Goal: Find specific page/section: Find specific page/section

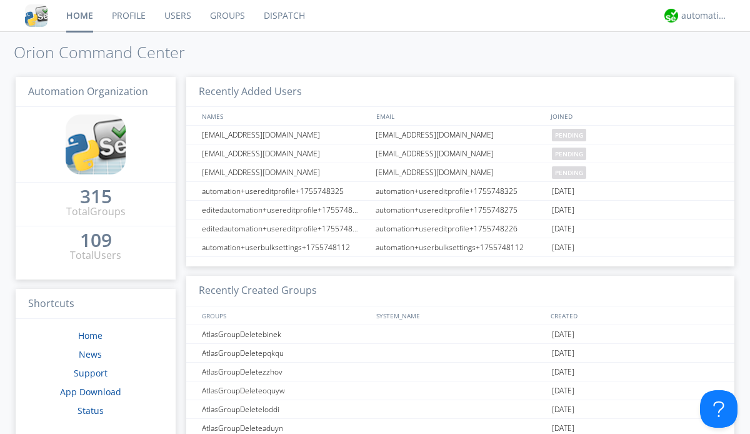
click at [283, 16] on link "Dispatch" at bounding box center [284, 15] width 60 height 31
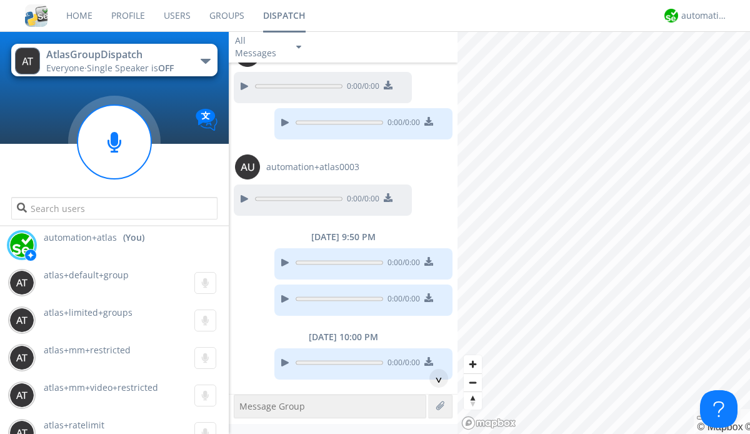
scroll to position [881, 0]
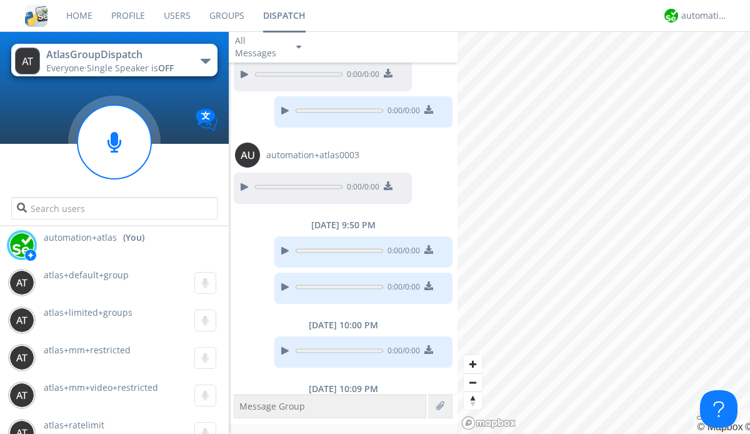
click at [205, 61] on div "button" at bounding box center [206, 61] width 10 height 5
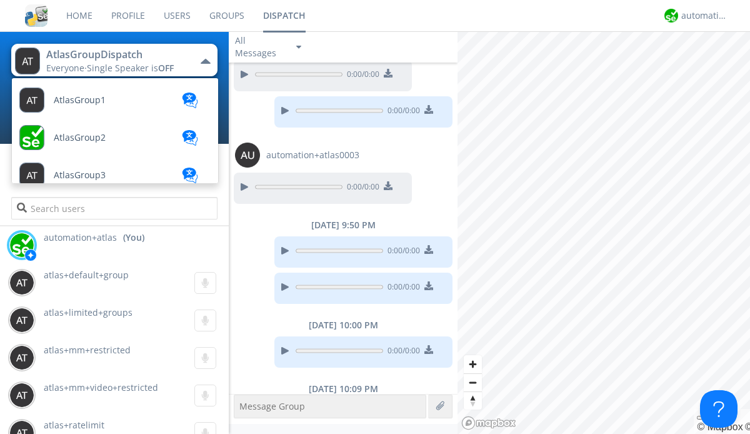
click at [106, 105] on span "AtlasGroupDispatchLarge" at bounding box center [80, 100] width 52 height 9
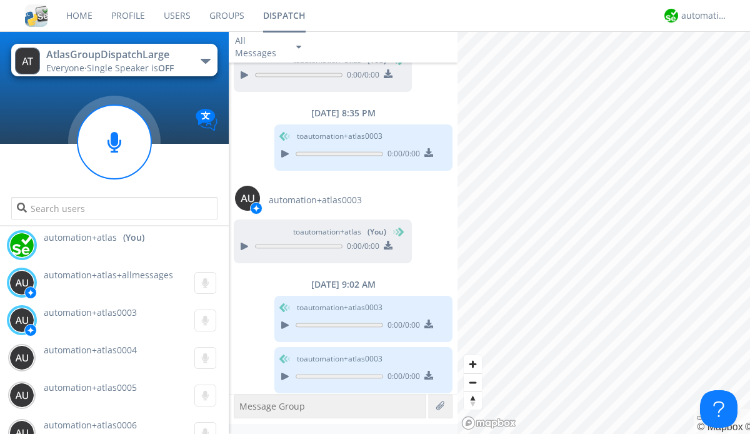
scroll to position [1010, 0]
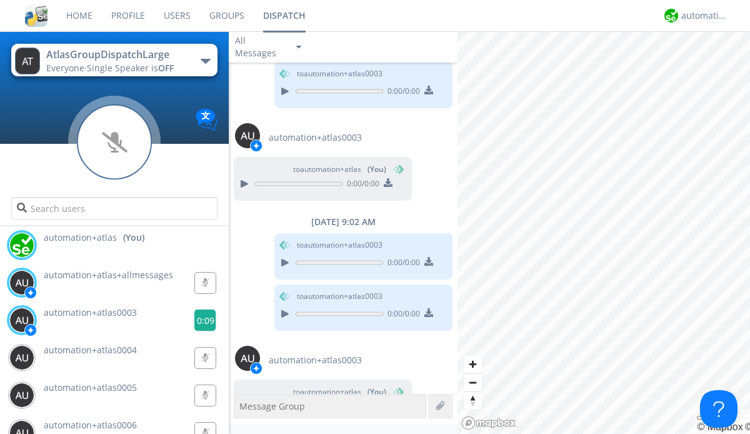
click at [200, 293] on g at bounding box center [204, 282] width 21 height 21
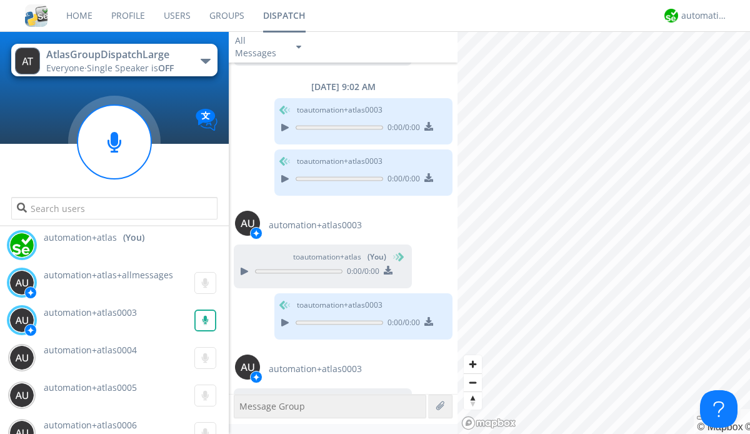
scroll to position [1216, 0]
